Goal: Information Seeking & Learning: Compare options

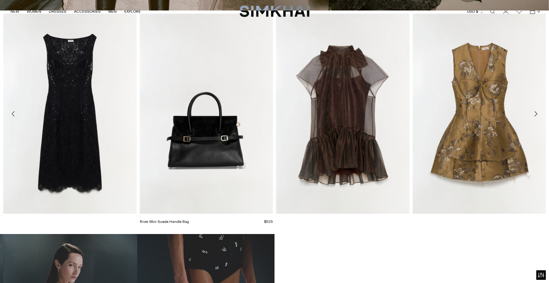
scroll to position [318, 0]
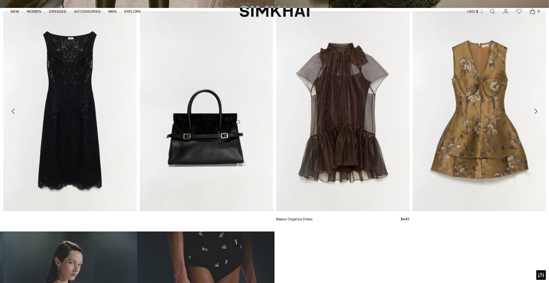
click at [313, 217] on link "Beaux Organza Dress" at bounding box center [294, 219] width 37 height 4
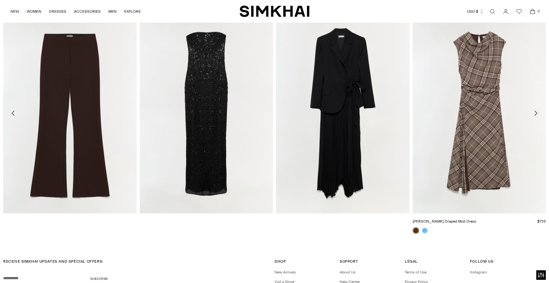
scroll to position [1111, 0]
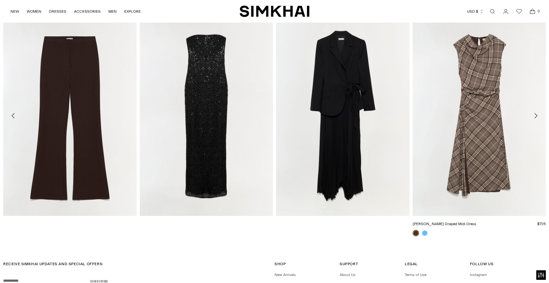
click at [477, 222] on link "[PERSON_NAME] Draped Midi Dress" at bounding box center [445, 224] width 64 height 4
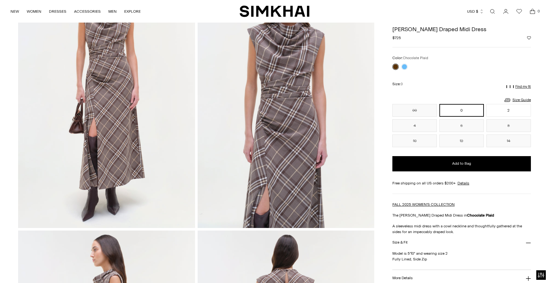
scroll to position [49, 0]
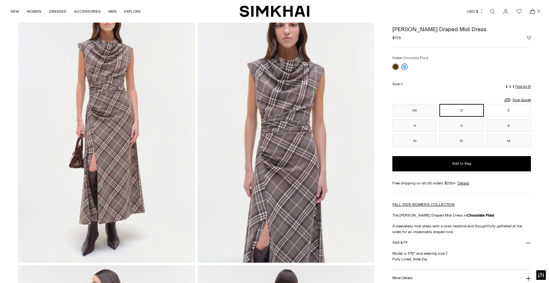
click at [402, 66] on link at bounding box center [405, 67] width 6 height 6
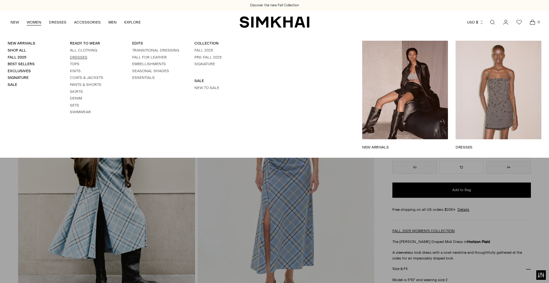
click at [85, 57] on link "Dresses" at bounding box center [78, 57] width 17 height 4
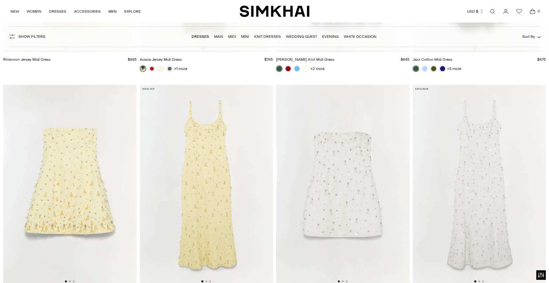
scroll to position [4008, 0]
